Goal: Communication & Community: Connect with others

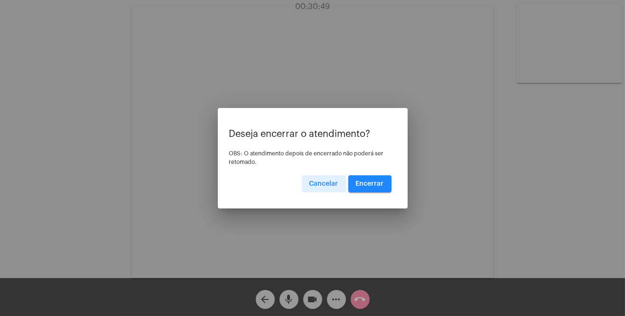
click at [367, 187] on button "Encerrar" at bounding box center [369, 184] width 43 height 17
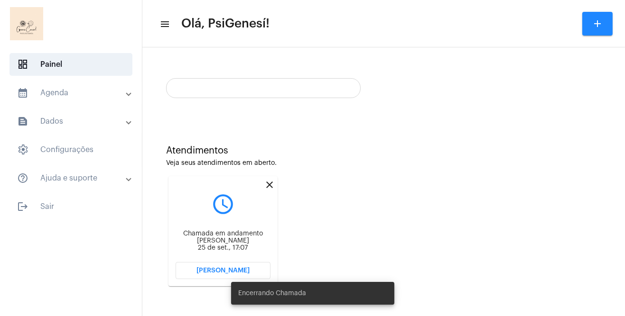
click at [272, 189] on mat-icon "close" at bounding box center [269, 184] width 11 height 11
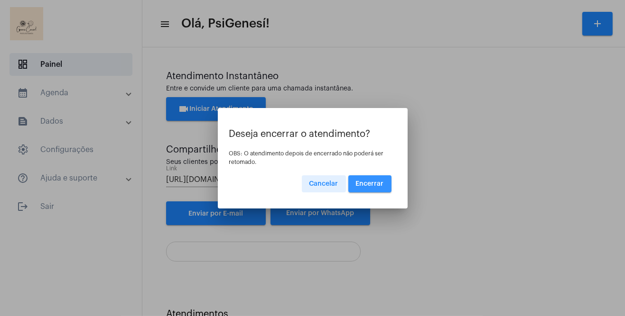
click at [372, 183] on span "Encerrar" at bounding box center [370, 184] width 28 height 7
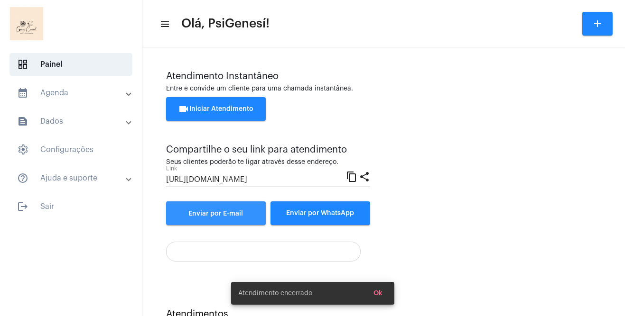
scroll to position [37, 0]
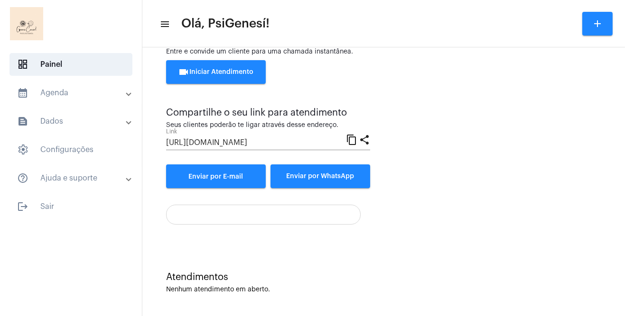
click at [221, 72] on span "videocam Iniciar Atendimento" at bounding box center [215, 72] width 75 height 7
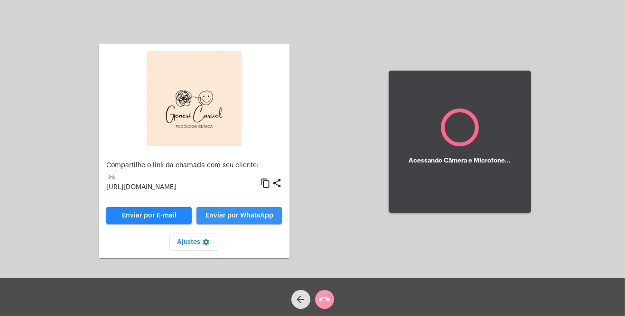
click at [242, 221] on button "Enviar por WhatsApp" at bounding box center [238, 215] width 85 height 17
